Goal: Information Seeking & Learning: Check status

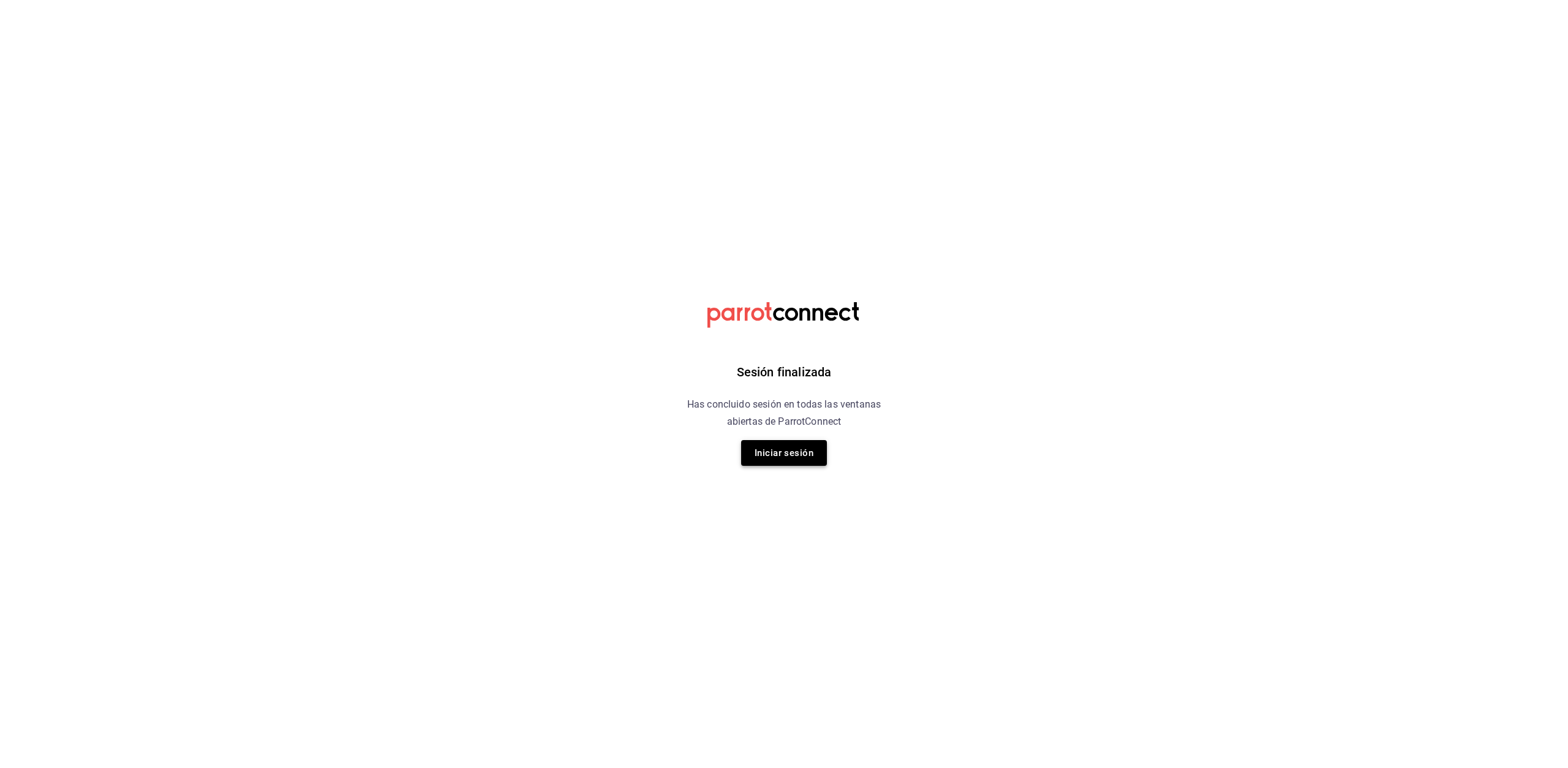
click at [795, 461] on button "Iniciar sesión" at bounding box center [784, 453] width 86 height 26
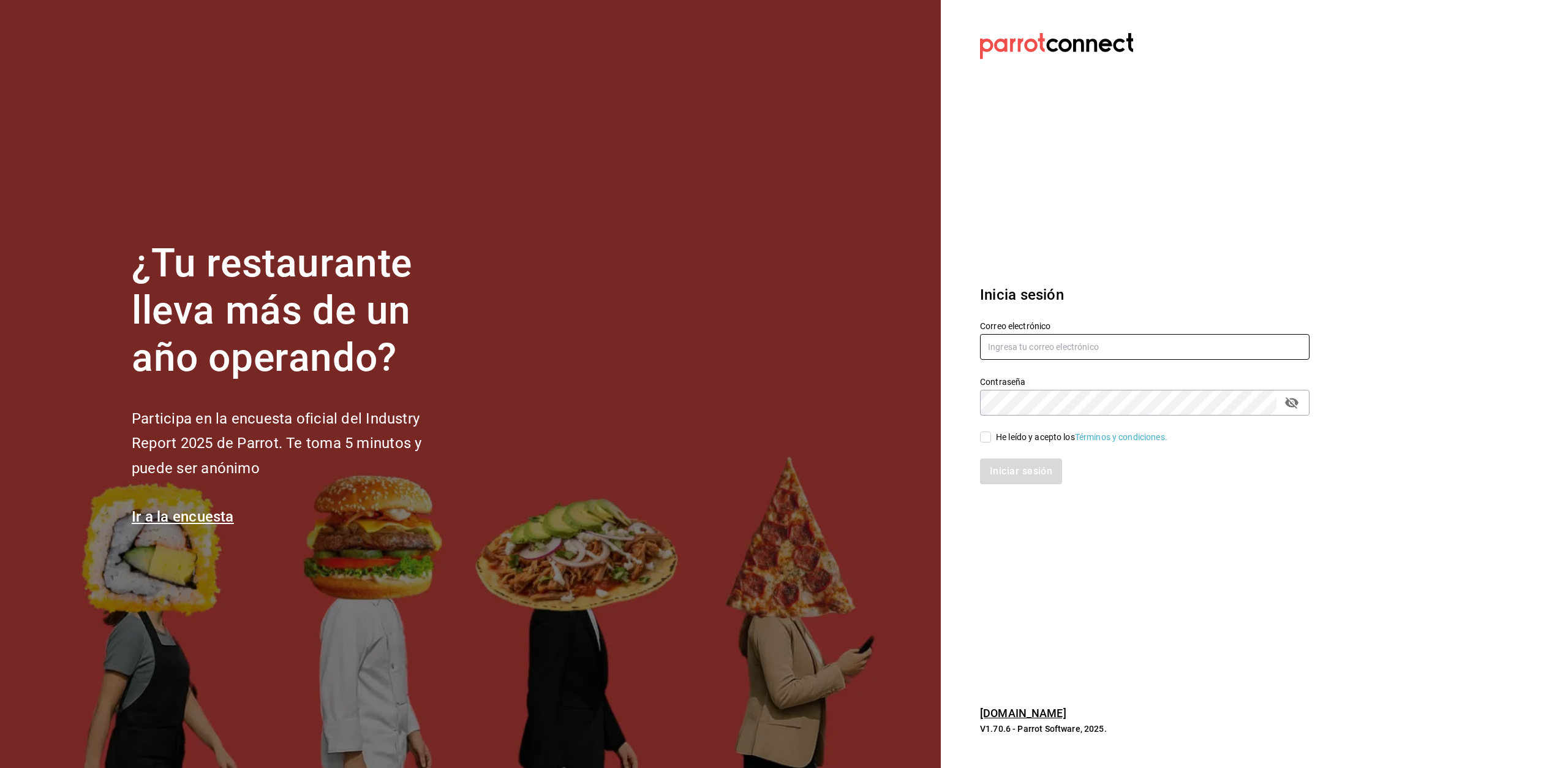
type input "erpaip23@gmail.com"
drag, startPoint x: 988, startPoint y: 441, endPoint x: 1007, endPoint y: 465, distance: 30.6
click at [988, 440] on input "He leído y acepto los Términos y condiciones." at bounding box center [985, 436] width 11 height 11
checkbox input "true"
click at [1016, 473] on button "Iniciar sesión" at bounding box center [1021, 471] width 83 height 26
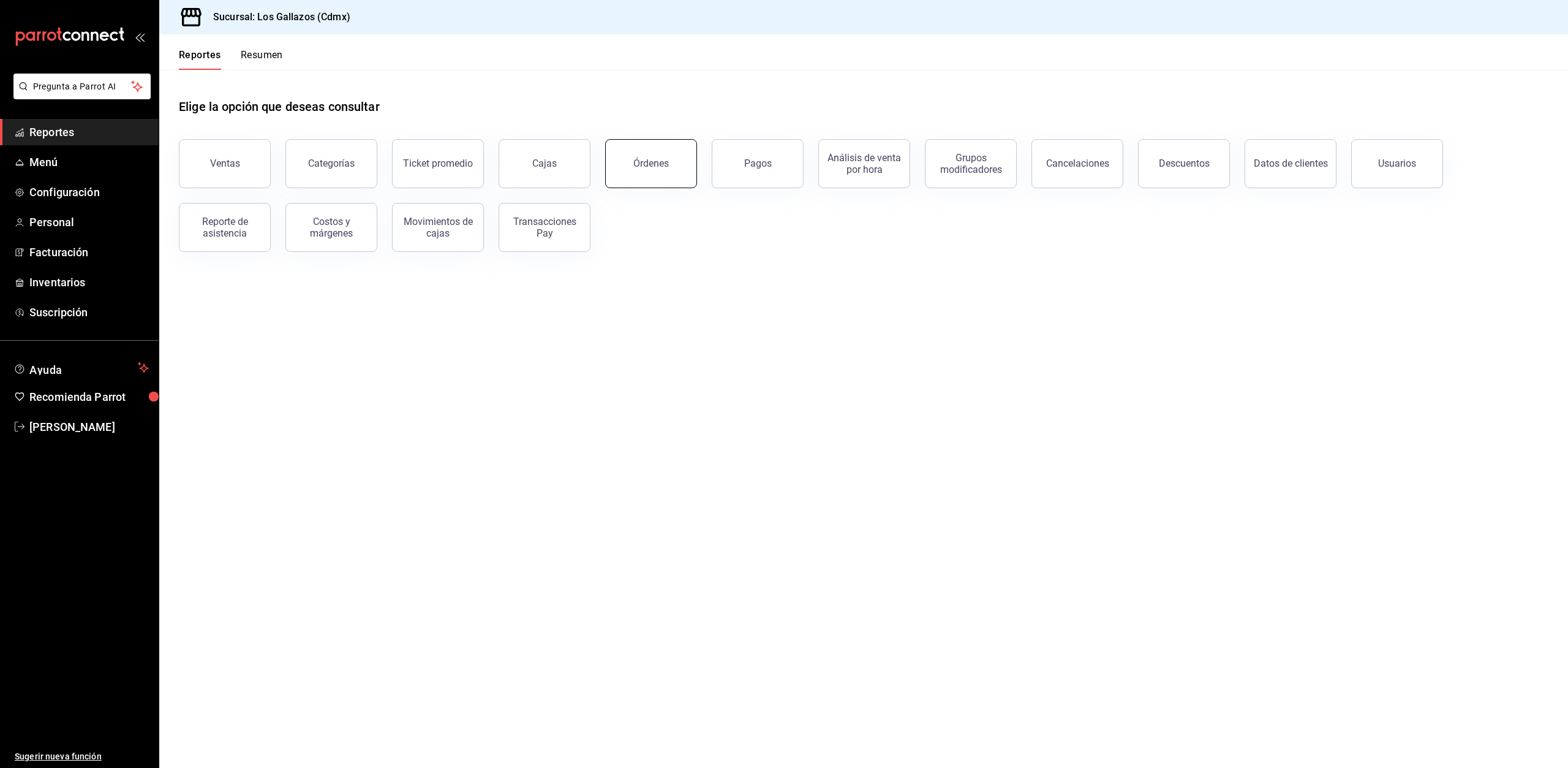
click at [632, 167] on button "Órdenes" at bounding box center [651, 164] width 92 height 49
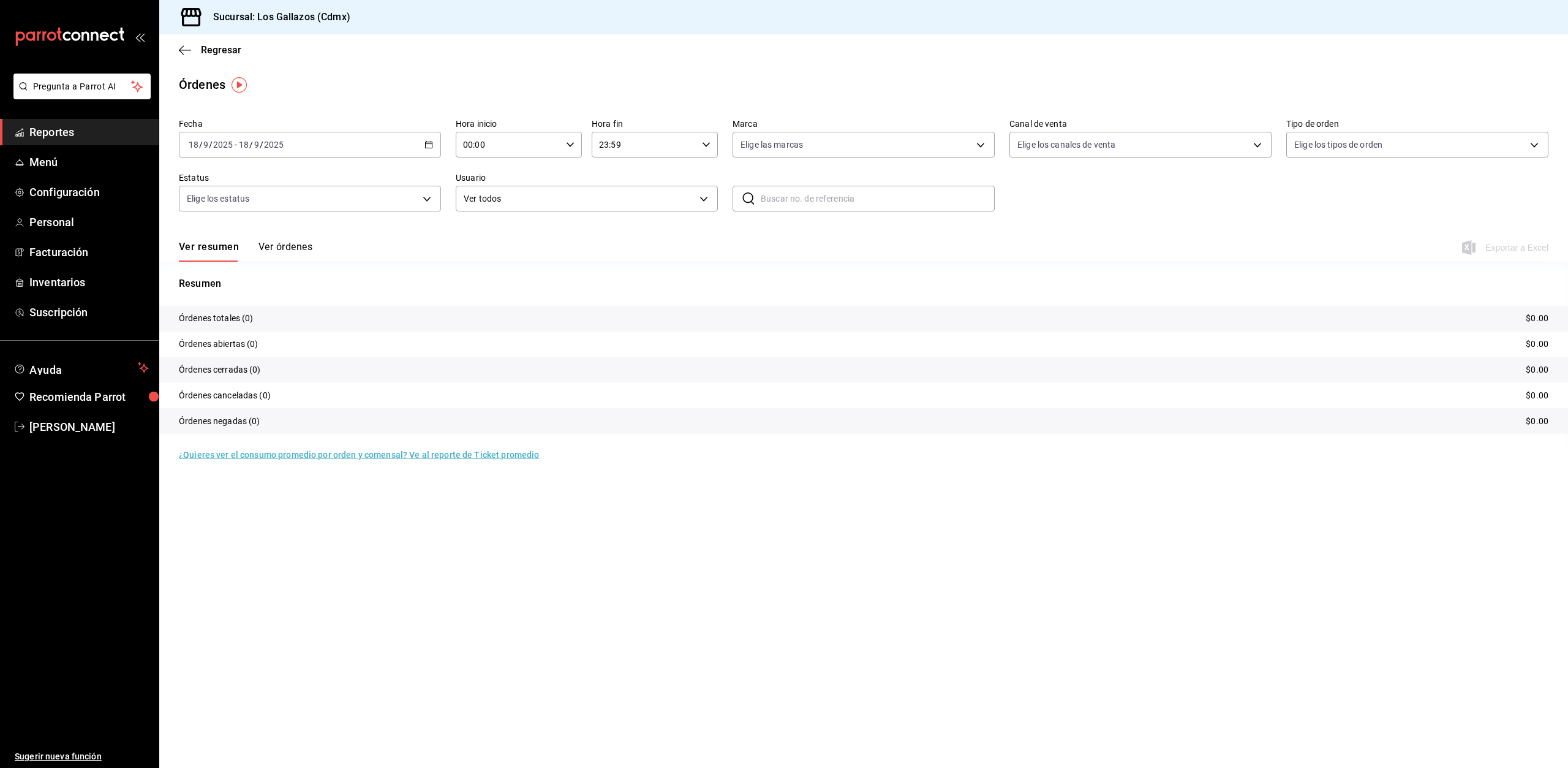
click at [426, 145] on \(Stroke\) "button" at bounding box center [428, 145] width 7 height 6
click at [216, 328] on li "Rango de fechas" at bounding box center [236, 319] width 114 height 28
click at [366, 284] on abbr "17" at bounding box center [363, 280] width 8 height 8
click at [568, 144] on \(Stroke\) "button" at bounding box center [570, 144] width 7 height 5
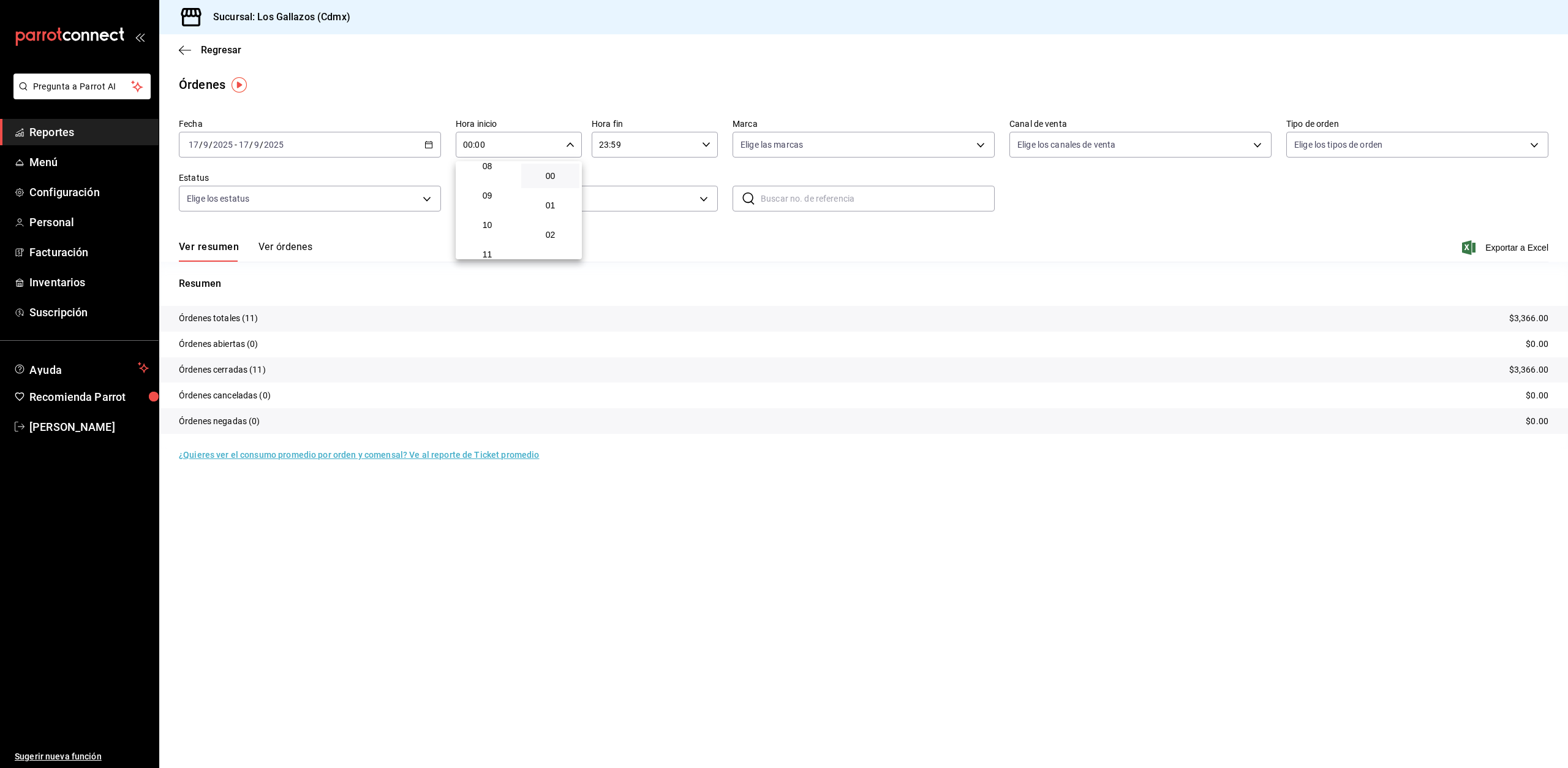
scroll to position [306, 0]
click at [494, 228] on button "12" at bounding box center [487, 222] width 58 height 25
type input "12:00"
click at [276, 246] on div at bounding box center [784, 384] width 1568 height 768
click at [276, 246] on button "Ver órdenes" at bounding box center [285, 251] width 54 height 21
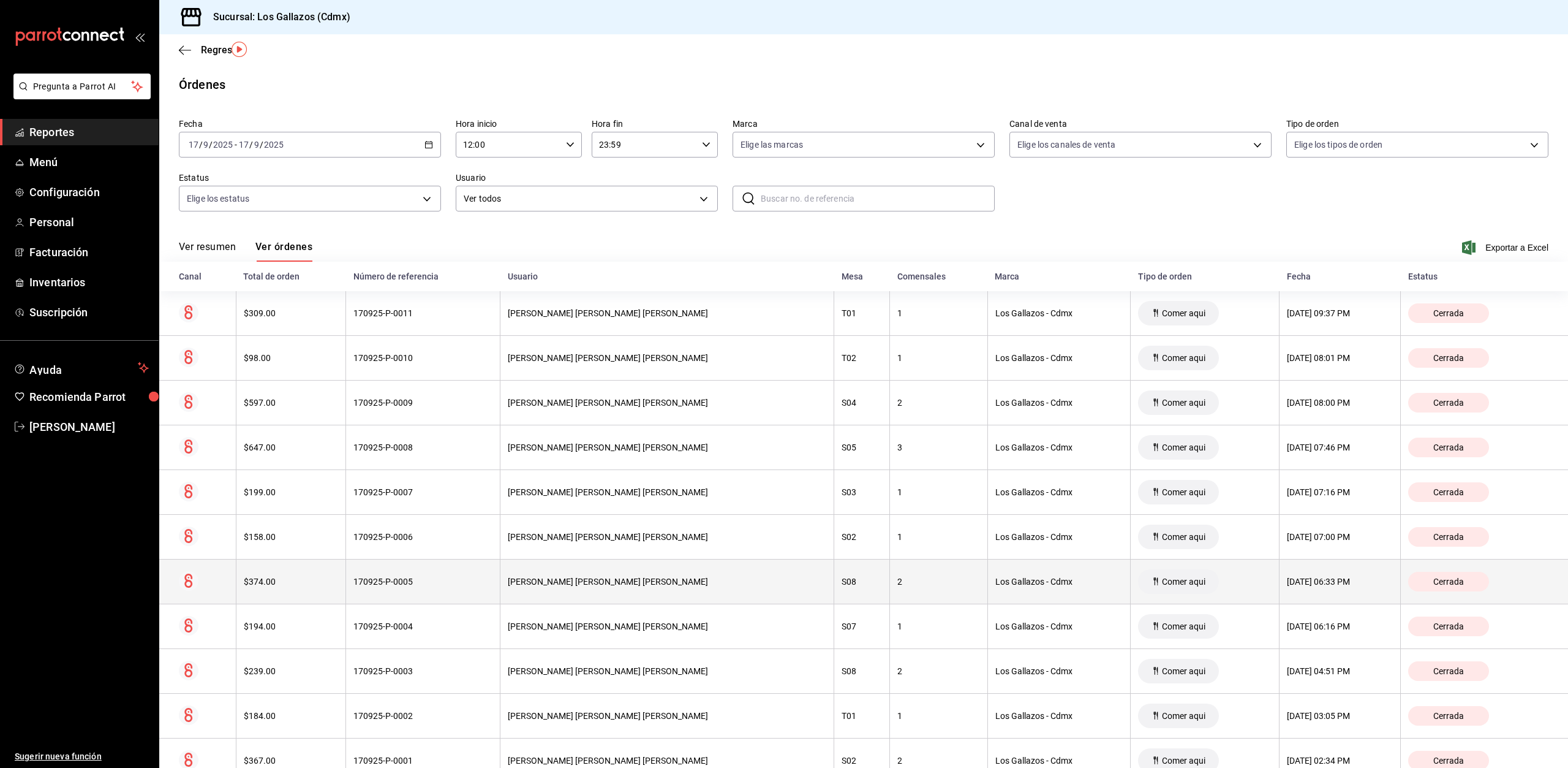
scroll to position [36, 0]
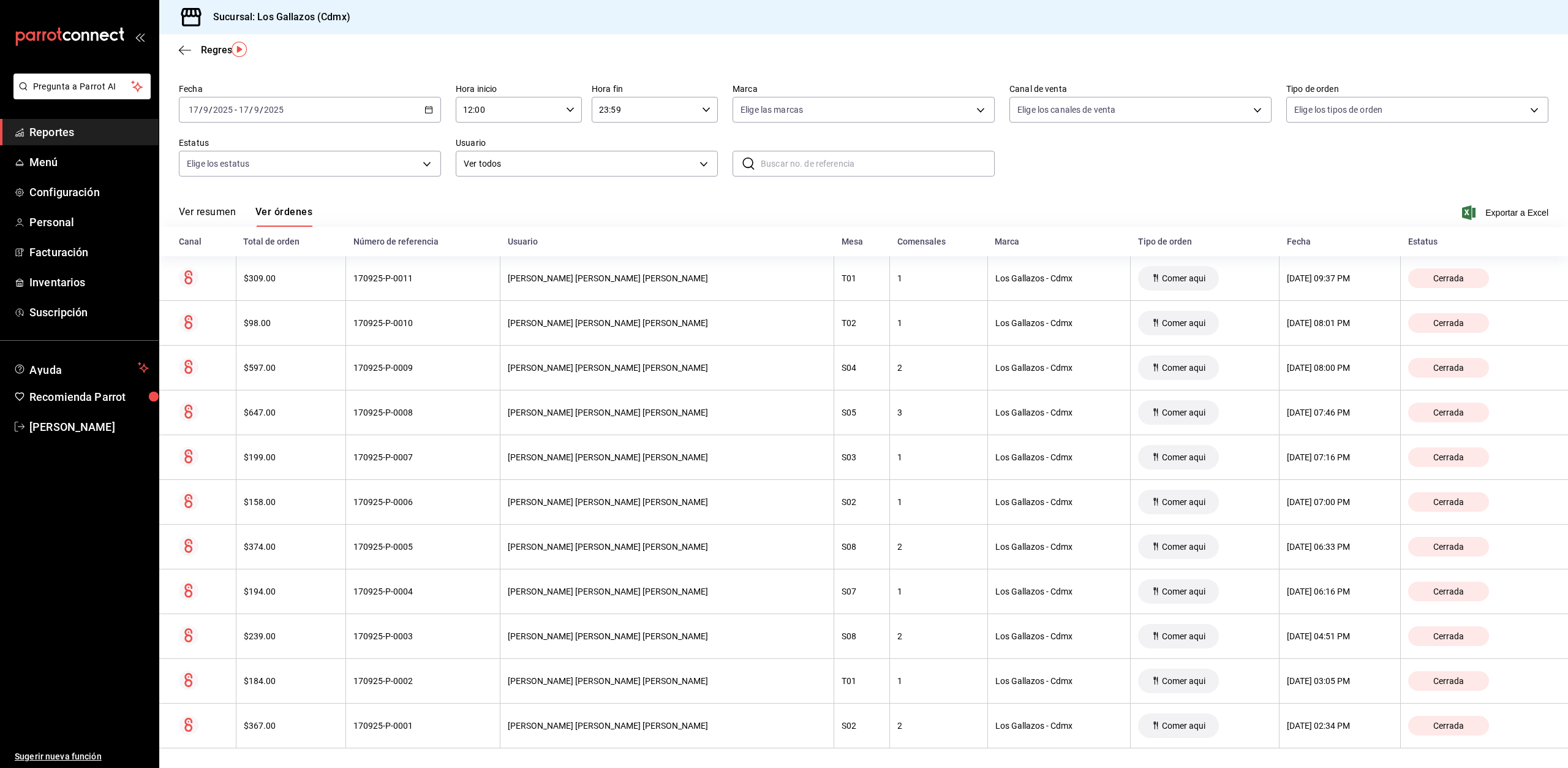
click at [192, 211] on button "Ver resumen" at bounding box center [207, 216] width 57 height 21
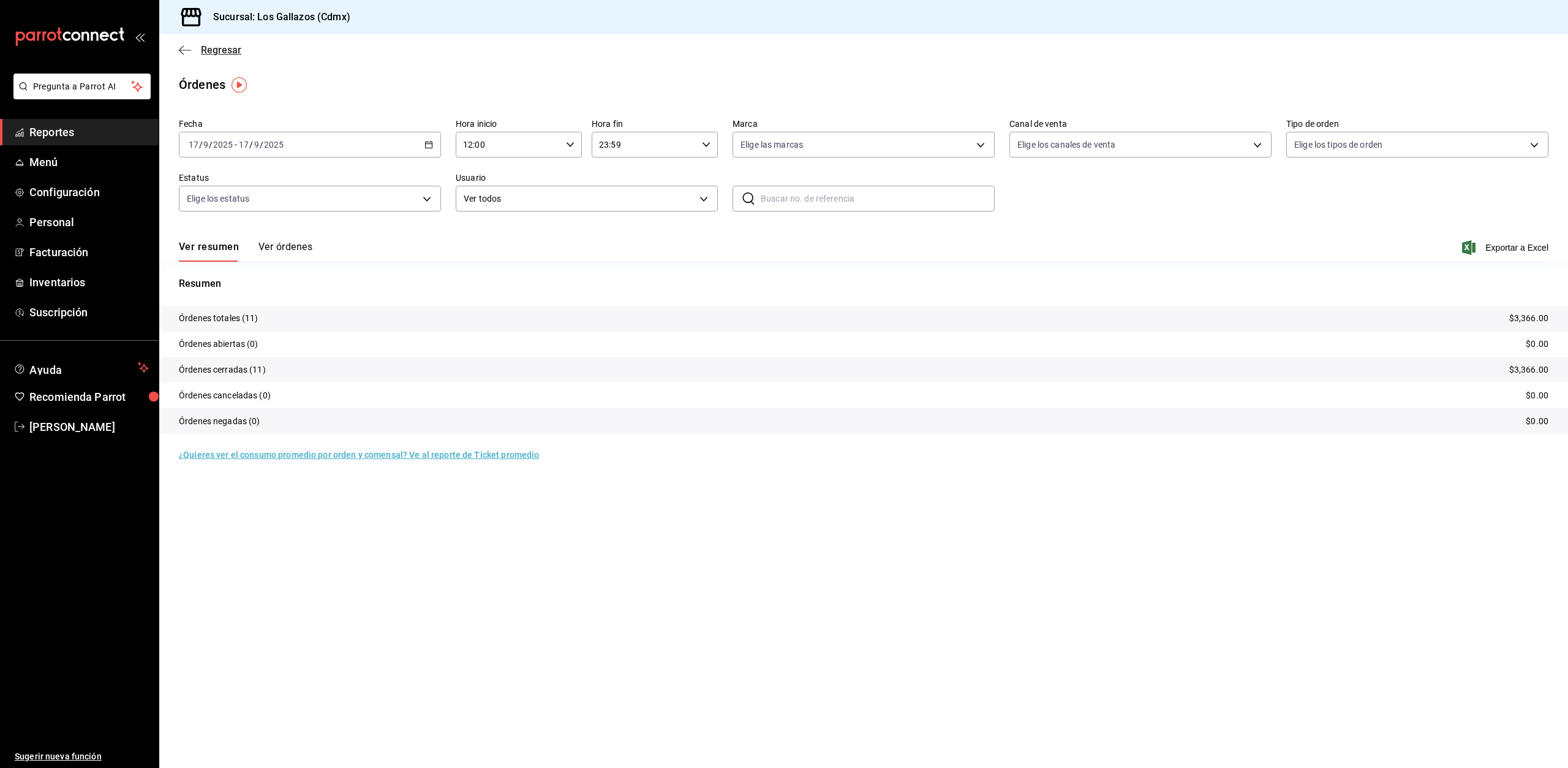
click at [183, 49] on icon "button" at bounding box center [185, 50] width 12 height 11
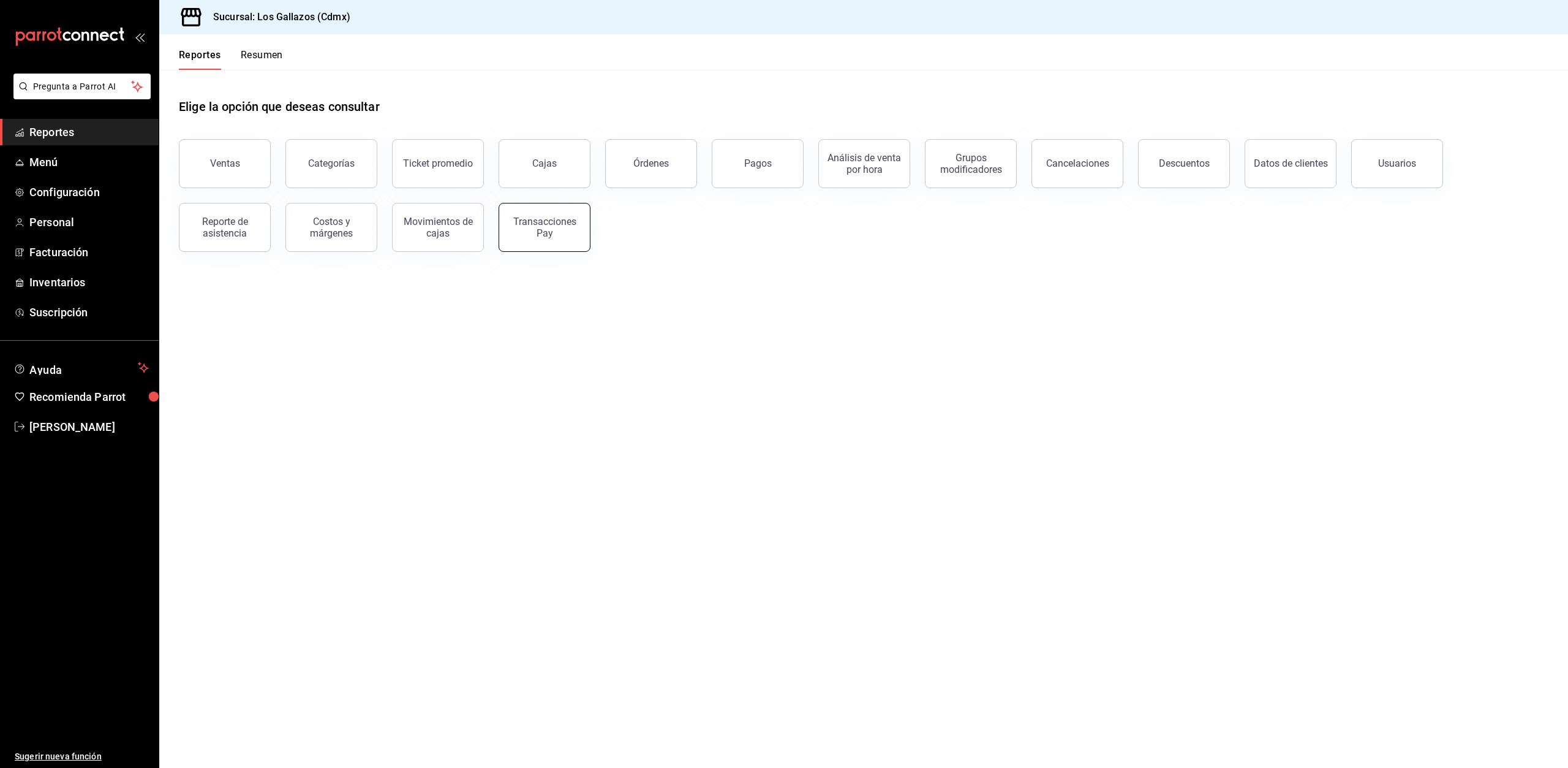
click at [546, 228] on div "Transacciones Pay" at bounding box center [545, 228] width 76 height 23
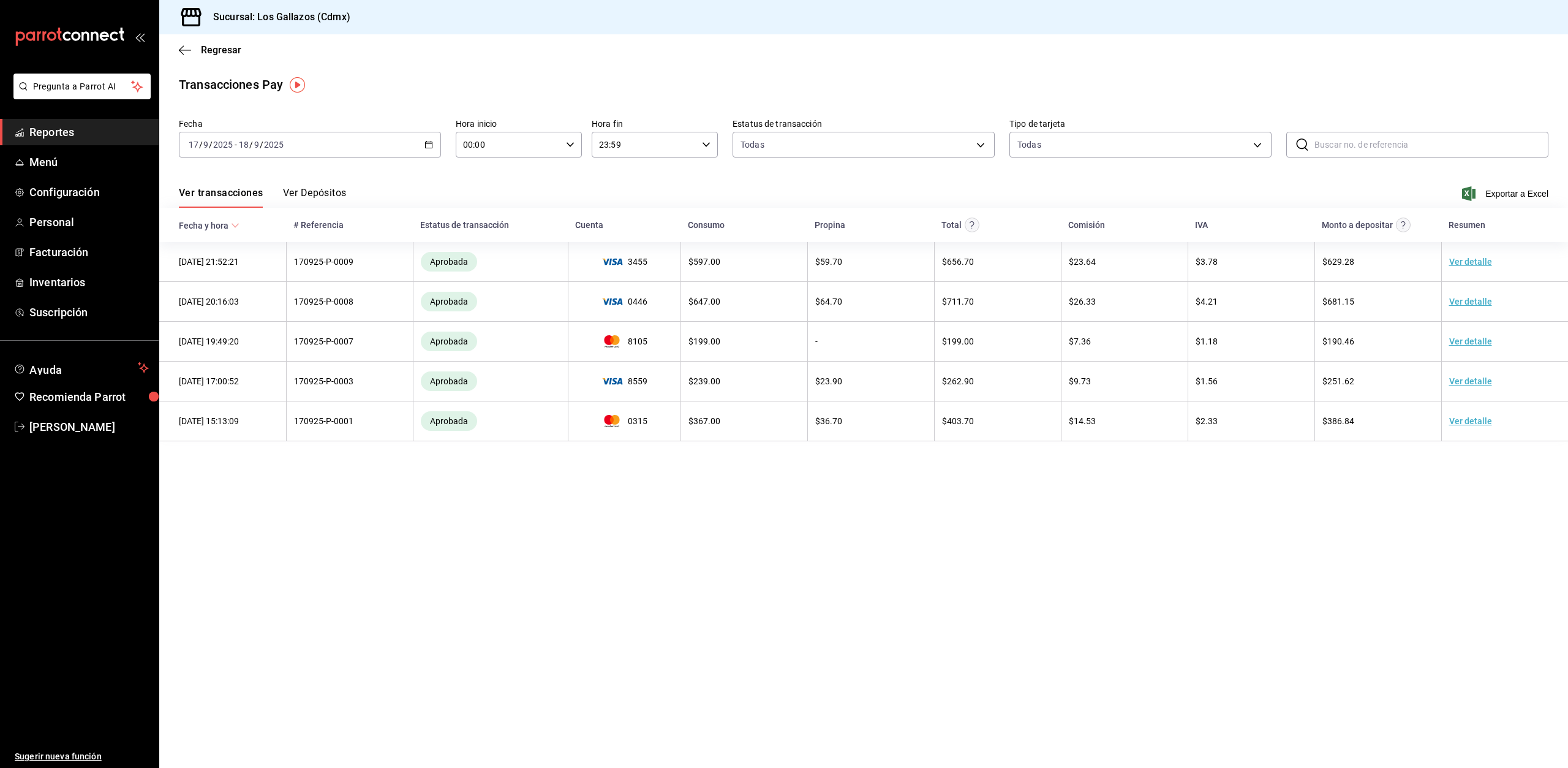
click at [428, 144] on icon "button" at bounding box center [428, 144] width 8 height 8
click at [231, 323] on span "Rango de fechas" at bounding box center [236, 319] width 95 height 13
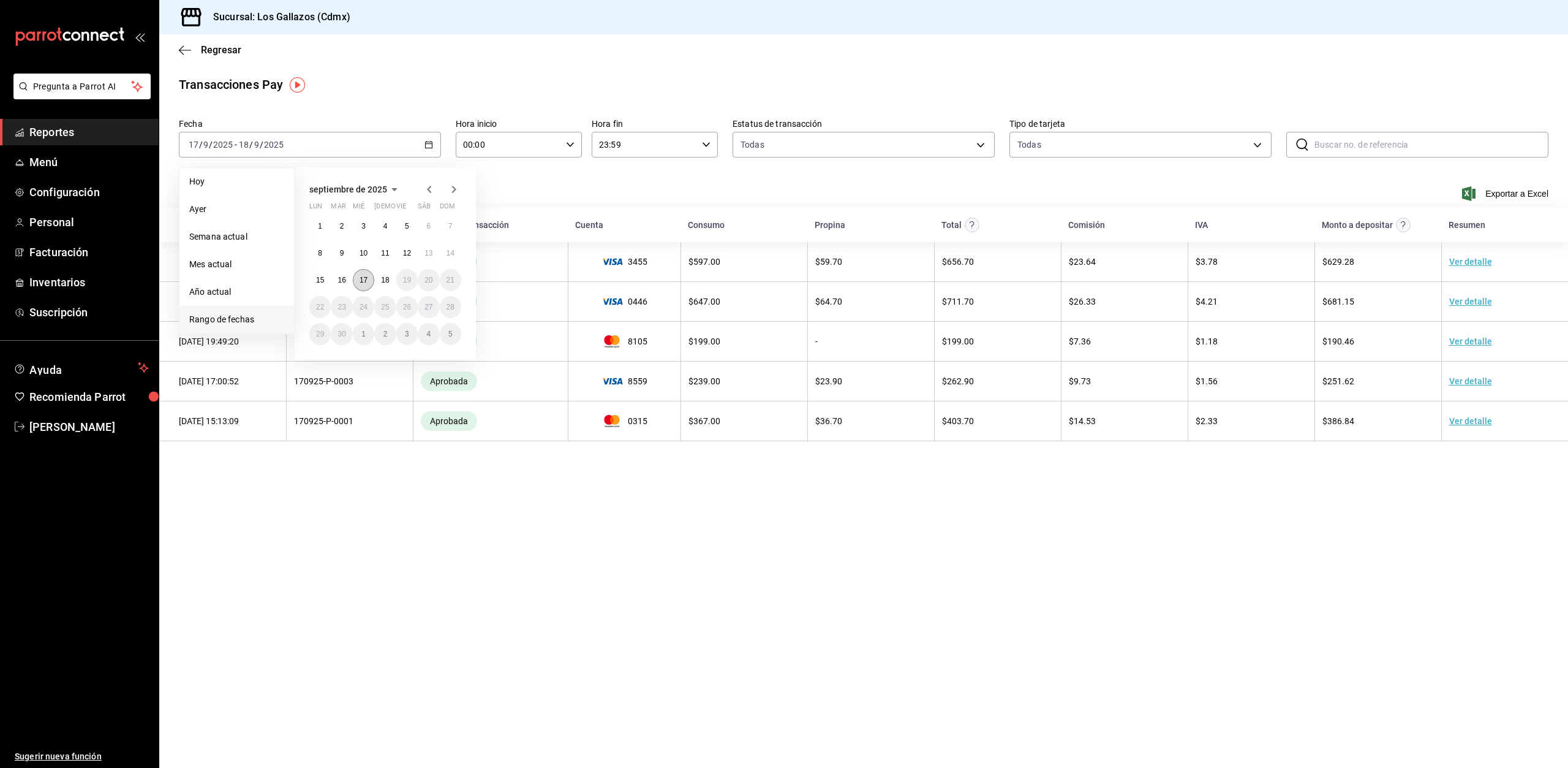
click at [359, 283] on abbr "17" at bounding box center [363, 280] width 8 height 8
click at [359, 283] on abbr "17" at bounding box center [363, 280] width 8 height 8
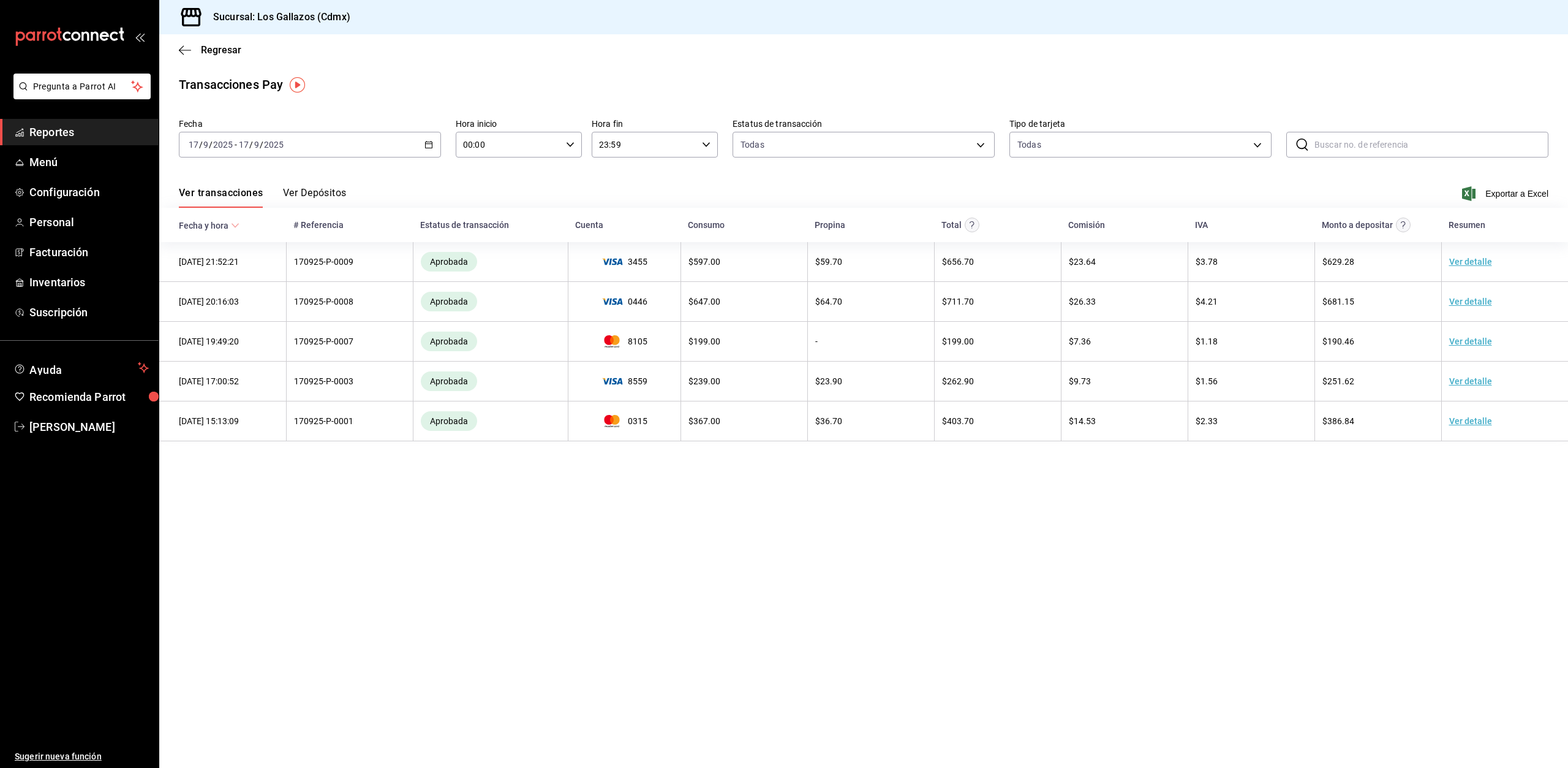
click at [577, 144] on div "00:00 Hora inicio" at bounding box center [518, 145] width 126 height 26
click at [488, 218] on span "12" at bounding box center [486, 222] width 43 height 10
type input "12:00"
click at [443, 513] on div at bounding box center [784, 384] width 1568 height 768
